Goal: Task Accomplishment & Management: Manage account settings

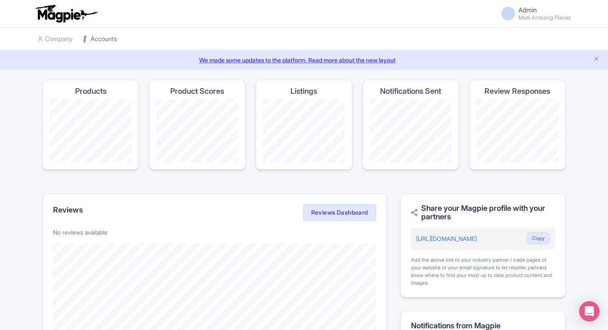
click at [102, 40] on link "Accounts" at bounding box center [100, 39] width 34 height 23
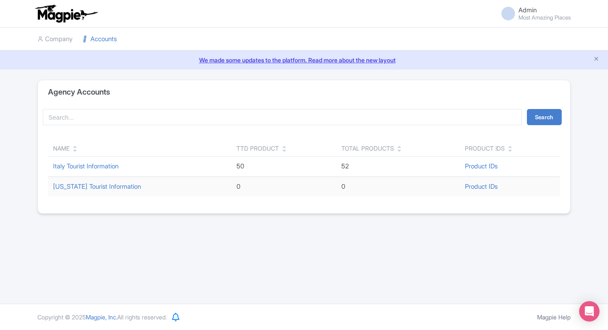
click at [79, 175] on td "Italy Tourist Information" at bounding box center [139, 167] width 183 height 20
click at [79, 168] on link "Italy Tourist Information" at bounding box center [85, 166] width 65 height 8
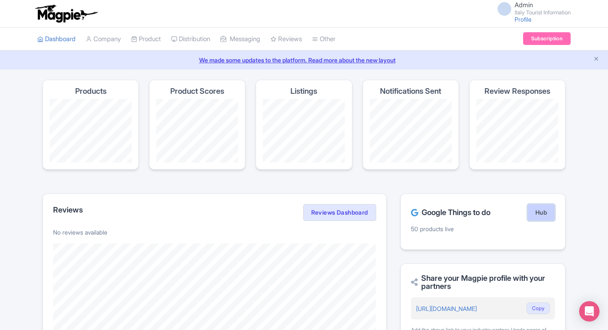
click at [550, 218] on link "Hub" at bounding box center [542, 212] width 28 height 17
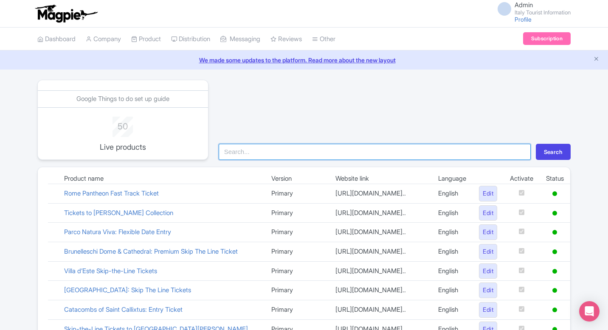
click at [310, 159] on input "search" at bounding box center [375, 152] width 312 height 16
type input "colo"
click at [536, 144] on button "Search" at bounding box center [553, 152] width 35 height 16
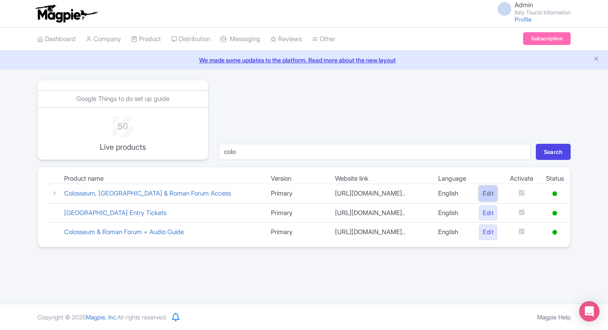
click at [489, 196] on link "Edit" at bounding box center [488, 194] width 18 height 16
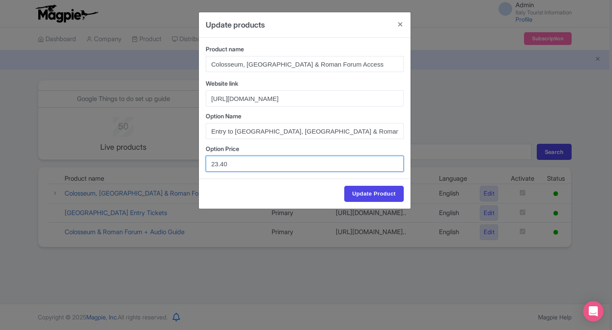
click at [216, 162] on input "23.40" at bounding box center [305, 164] width 198 height 16
click at [223, 160] on input "26.40" at bounding box center [305, 164] width 198 height 16
type input "26.40"
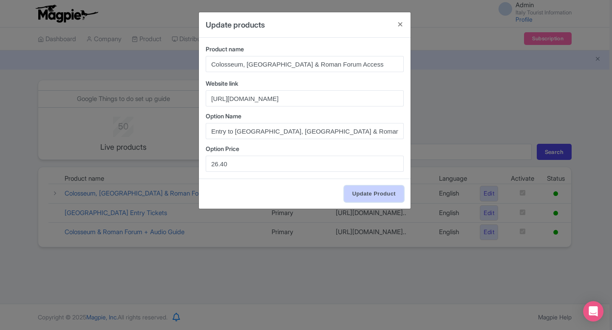
click at [379, 189] on input "Update Product" at bounding box center [373, 194] width 59 height 16
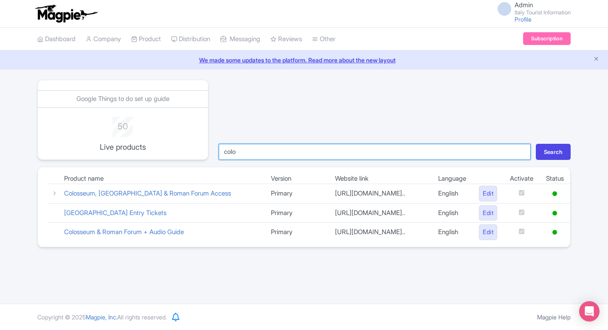
click at [306, 150] on input "colo" at bounding box center [375, 152] width 312 height 16
type input "bru"
click at [536, 144] on button "Search" at bounding box center [553, 152] width 35 height 16
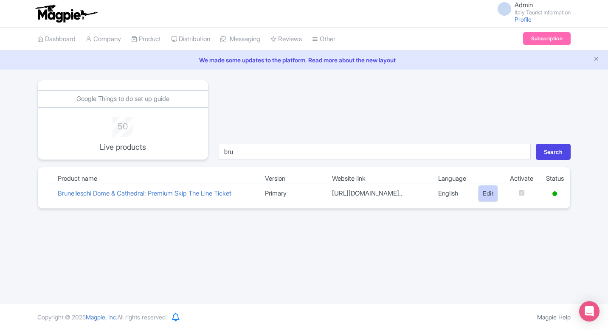
click at [488, 200] on link "Edit" at bounding box center [488, 194] width 18 height 16
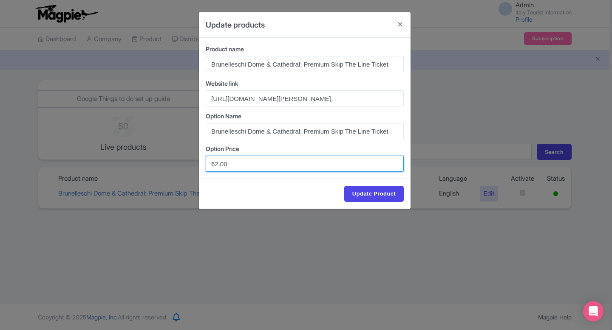
drag, startPoint x: 217, startPoint y: 164, endPoint x: 206, endPoint y: 164, distance: 10.2
click at [206, 164] on input "62.00" at bounding box center [305, 164] width 198 height 16
type input "58.00"
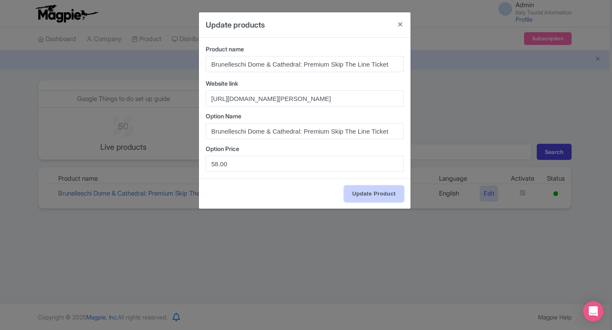
click at [373, 192] on input "Update Product" at bounding box center [373, 194] width 59 height 16
